Goal: Information Seeking & Learning: Learn about a topic

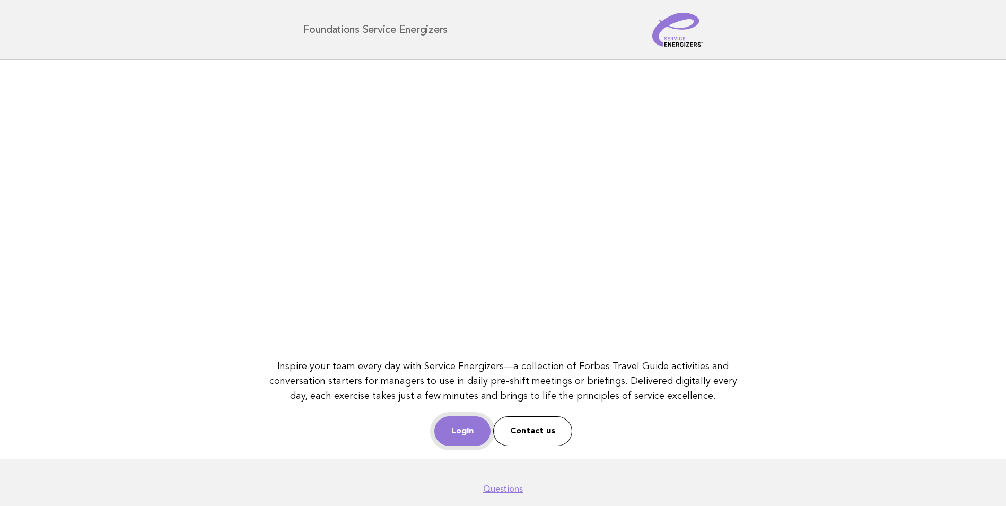
click at [449, 443] on link "Login" at bounding box center [462, 431] width 56 height 30
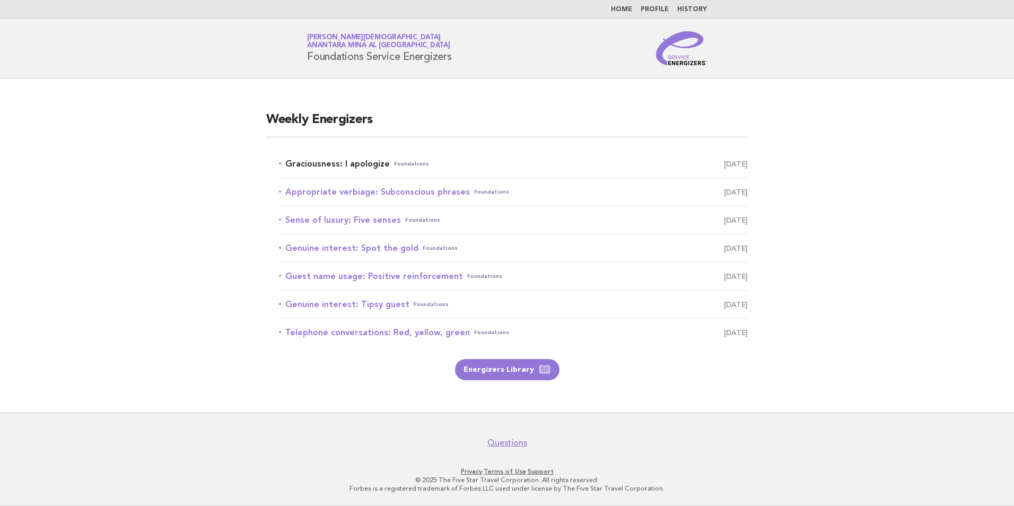
click at [368, 170] on link "Graciousness: I apologize Foundations September 9" at bounding box center [513, 163] width 469 height 15
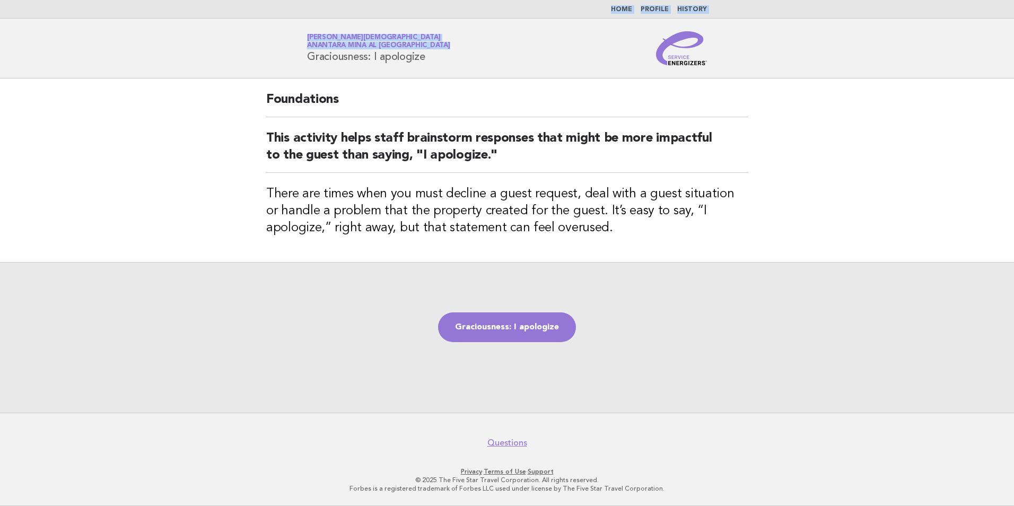
drag, startPoint x: 186, startPoint y: 11, endPoint x: 241, endPoint y: 56, distance: 71.2
click at [241, 56] on body "Home Profile History Service Energizers [PERSON_NAME] Anantara Mina al [GEOGRAP…" at bounding box center [507, 253] width 1014 height 506
click at [212, 66] on header "Service Energizers [PERSON_NAME] Anantara Mina al [GEOGRAPHIC_DATA] Graciousnes…" at bounding box center [507, 49] width 1014 height 60
click at [732, 344] on div "Graciousness: I apologize" at bounding box center [507, 337] width 1014 height 151
click at [485, 326] on link "Graciousness: I apologize" at bounding box center [507, 327] width 138 height 30
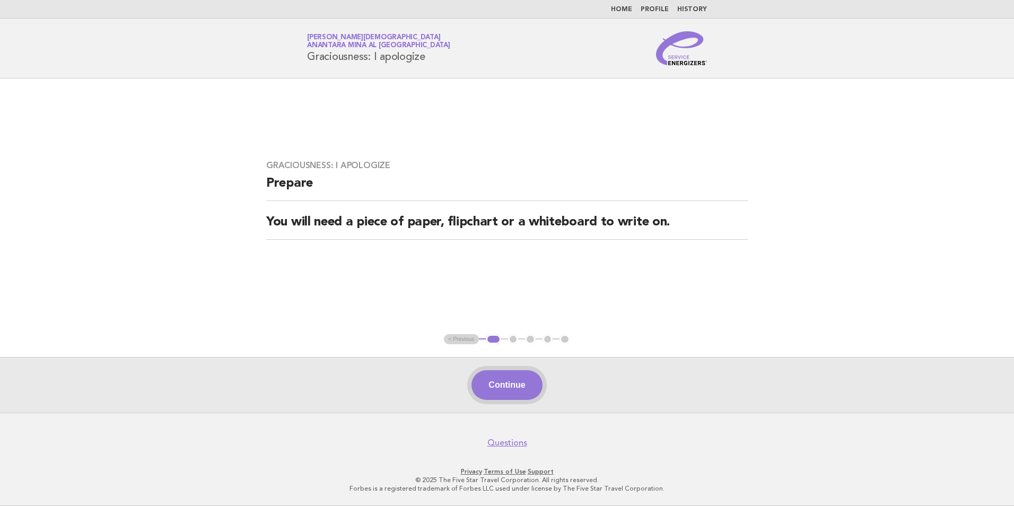
click at [501, 394] on button "Continue" at bounding box center [506, 385] width 71 height 30
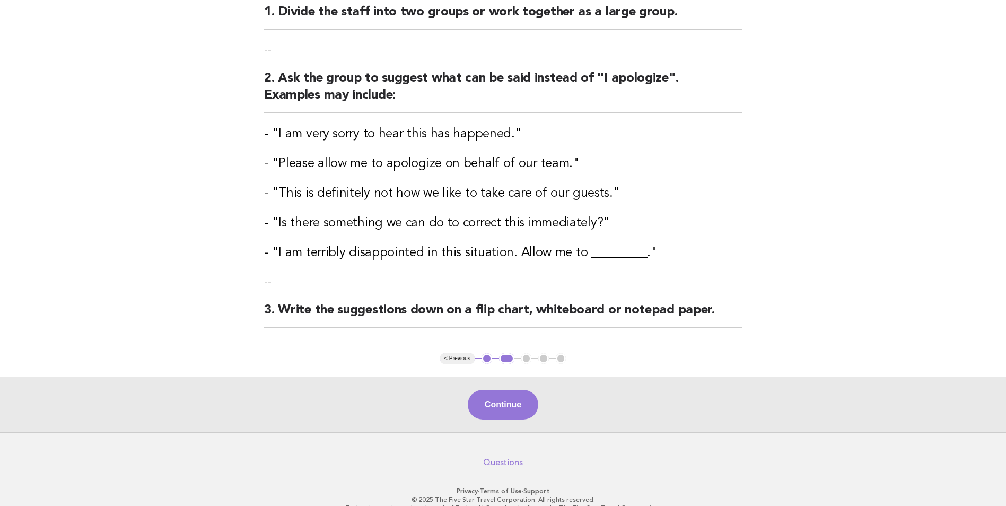
scroll to position [160, 0]
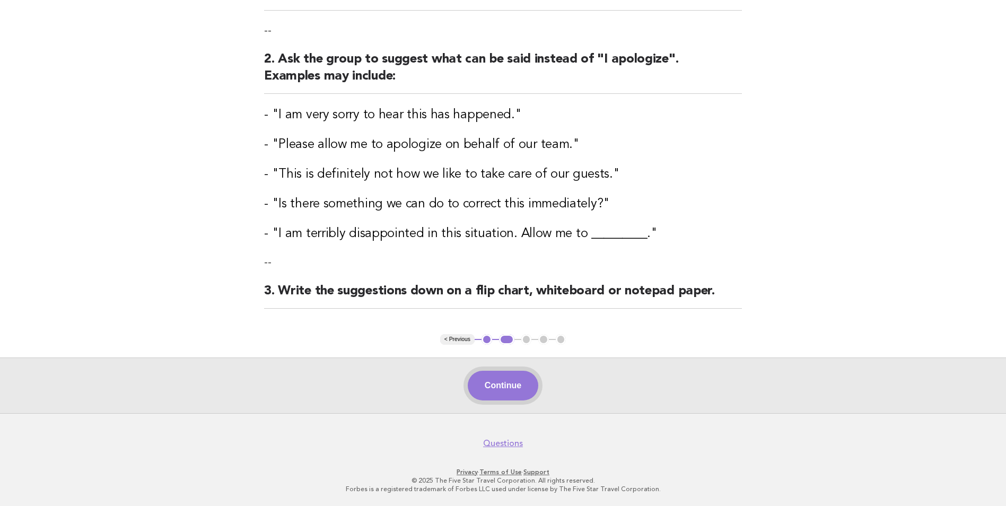
click at [518, 387] on button "Continue" at bounding box center [503, 386] width 71 height 30
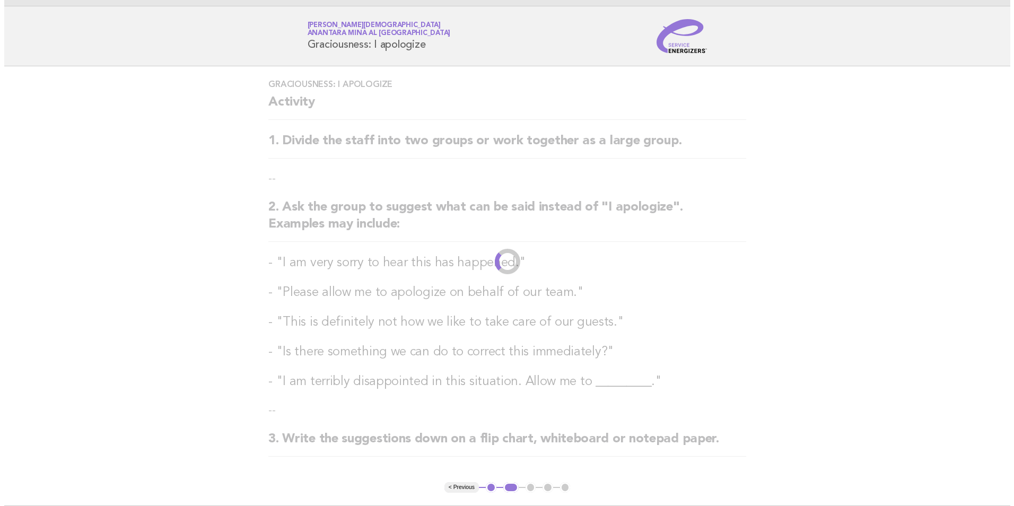
scroll to position [0, 0]
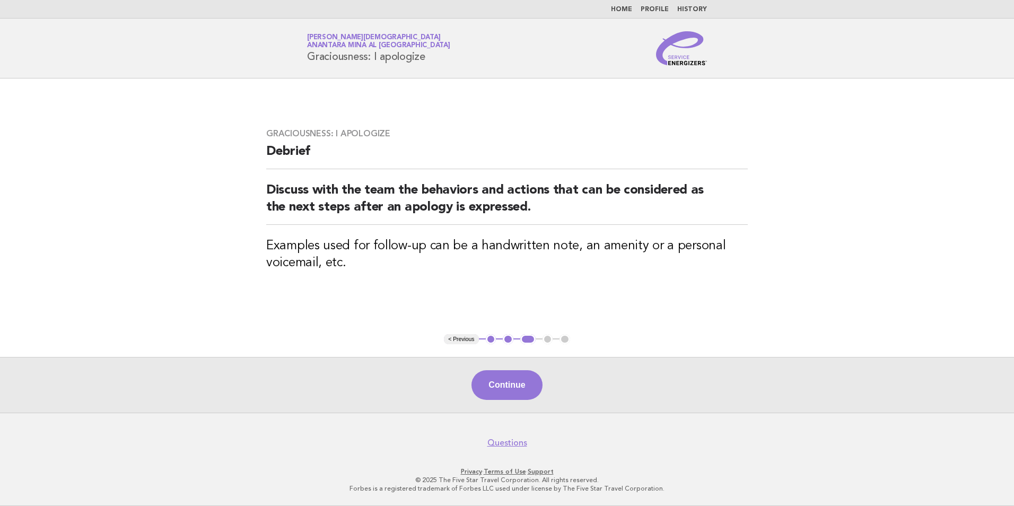
click at [519, 385] on button "Continue" at bounding box center [506, 385] width 71 height 30
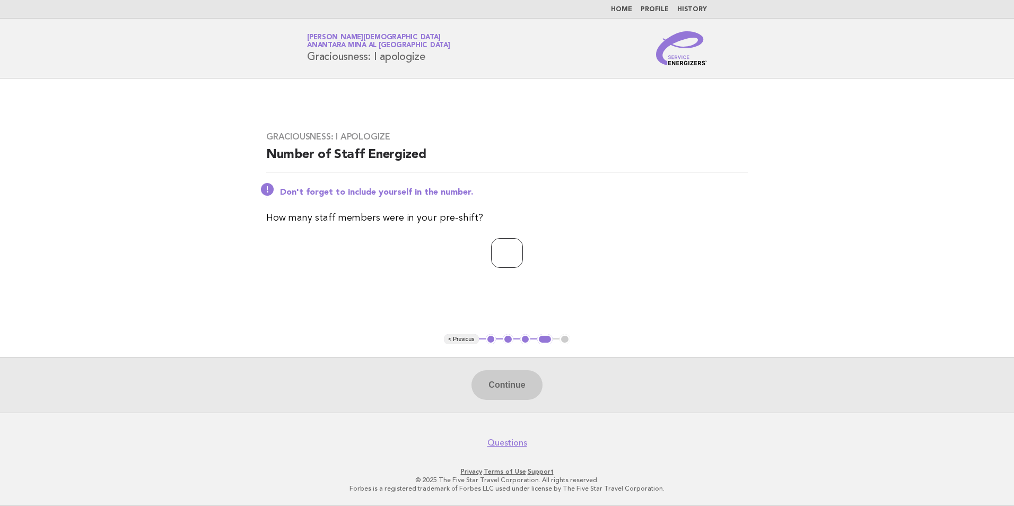
drag, startPoint x: 500, startPoint y: 247, endPoint x: 487, endPoint y: 254, distance: 14.5
click at [497, 249] on input "number" at bounding box center [507, 253] width 32 height 30
type input "*"
click at [531, 382] on button "Continue" at bounding box center [506, 385] width 71 height 30
